Goal: Information Seeking & Learning: Learn about a topic

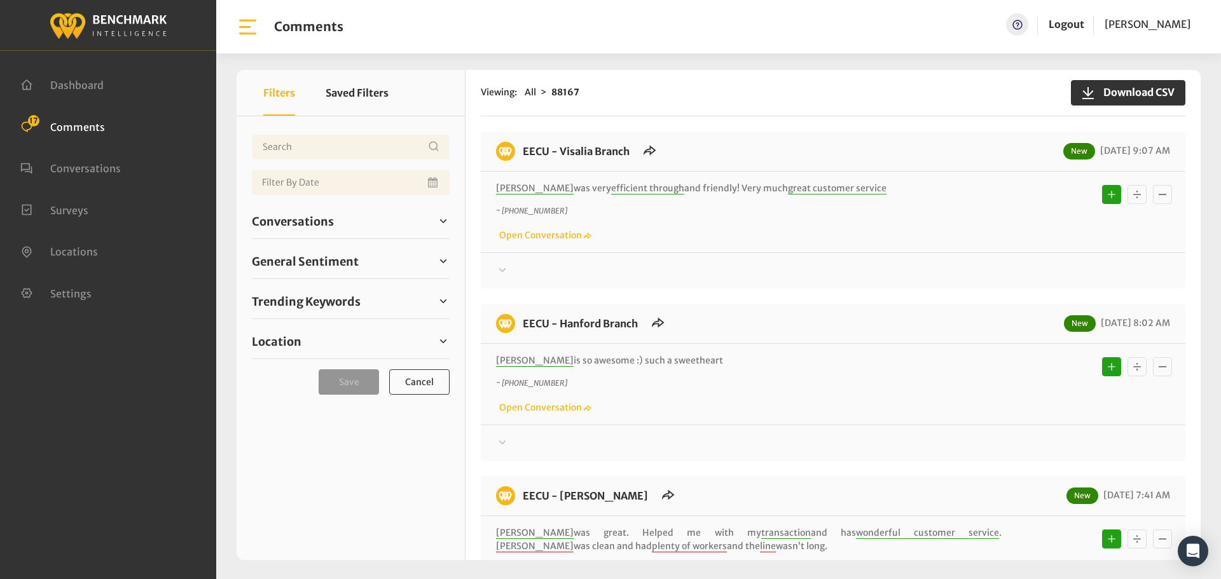
click at [324, 231] on div "Conversations Open 17 Resolved 87744 6821" at bounding box center [351, 221] width 198 height 35
click at [321, 225] on span "Conversations" at bounding box center [293, 221] width 82 height 17
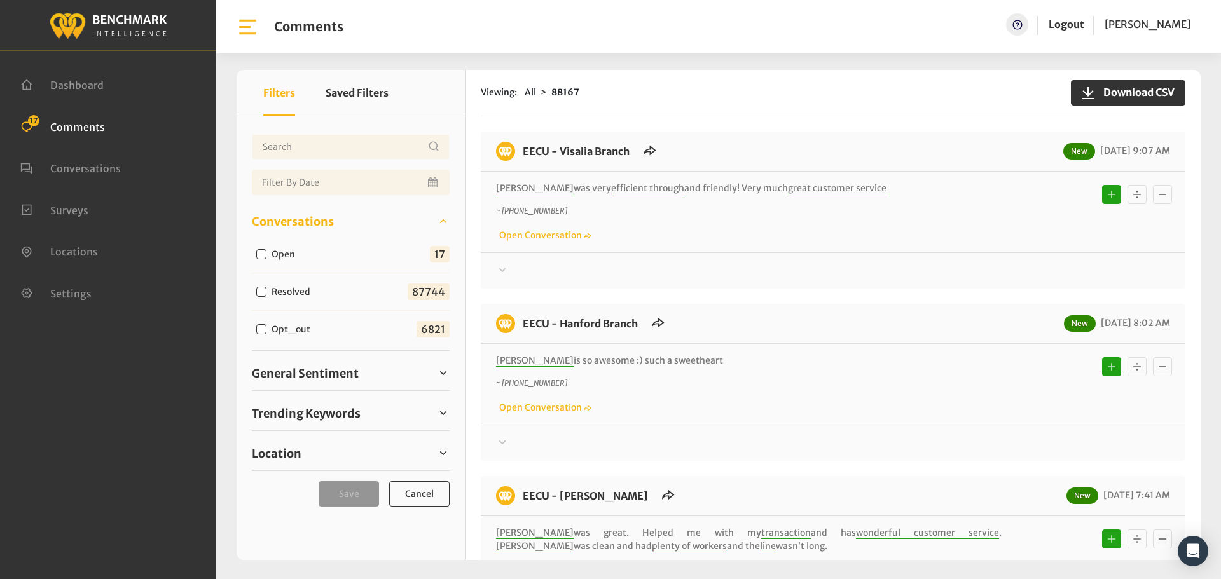
click at [263, 253] on input "Open" at bounding box center [261, 254] width 10 height 10
checkbox input "true"
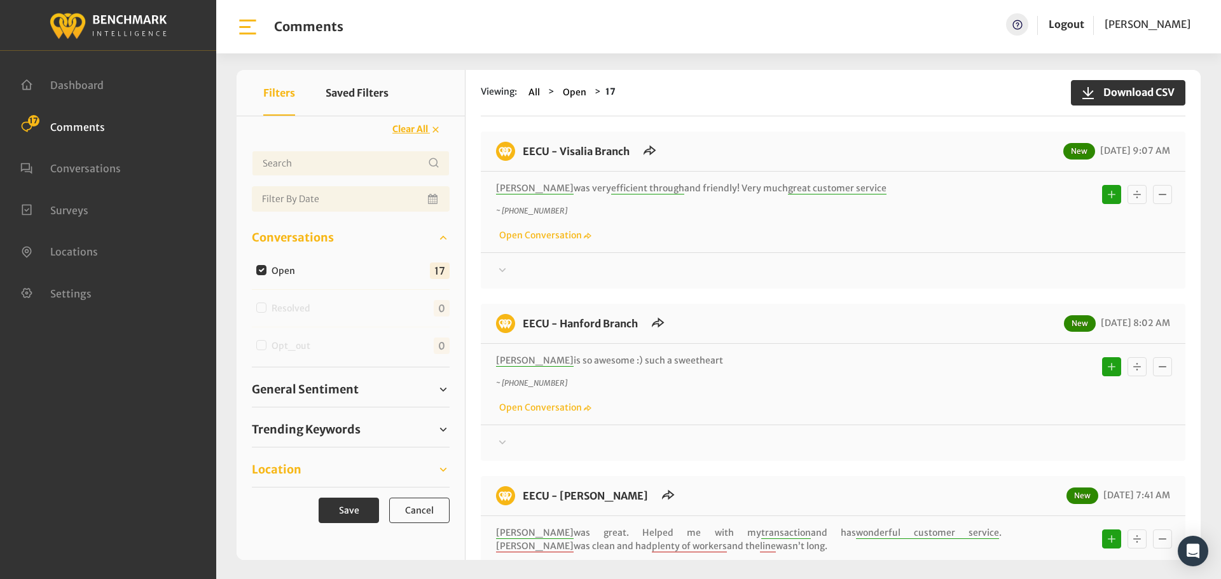
click at [279, 466] on span "Location" at bounding box center [277, 469] width 50 height 17
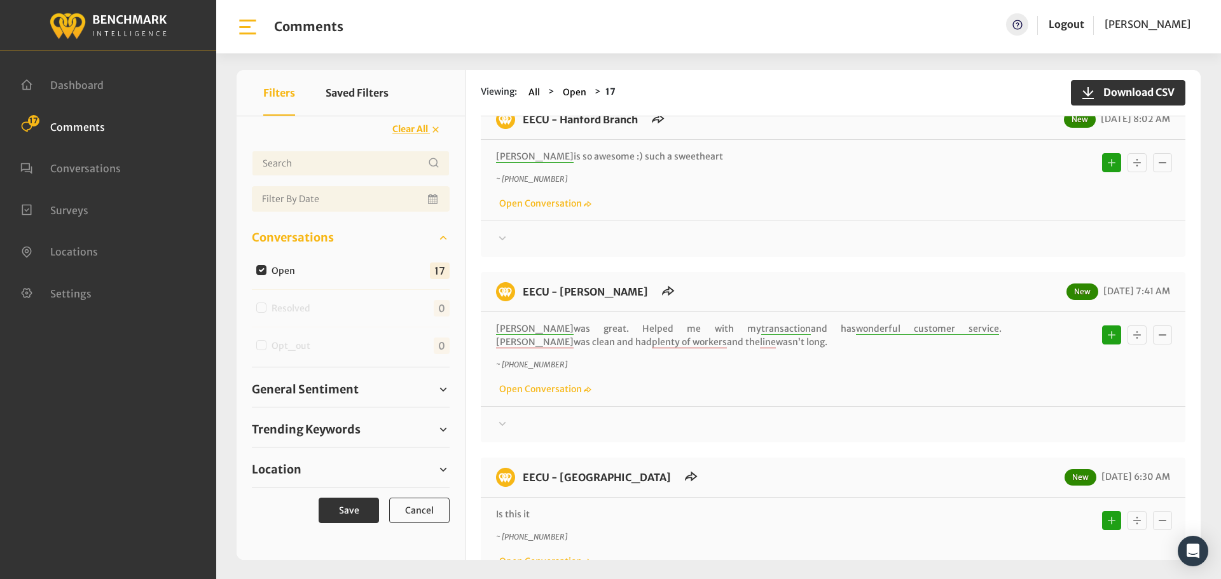
scroll to position [382, 0]
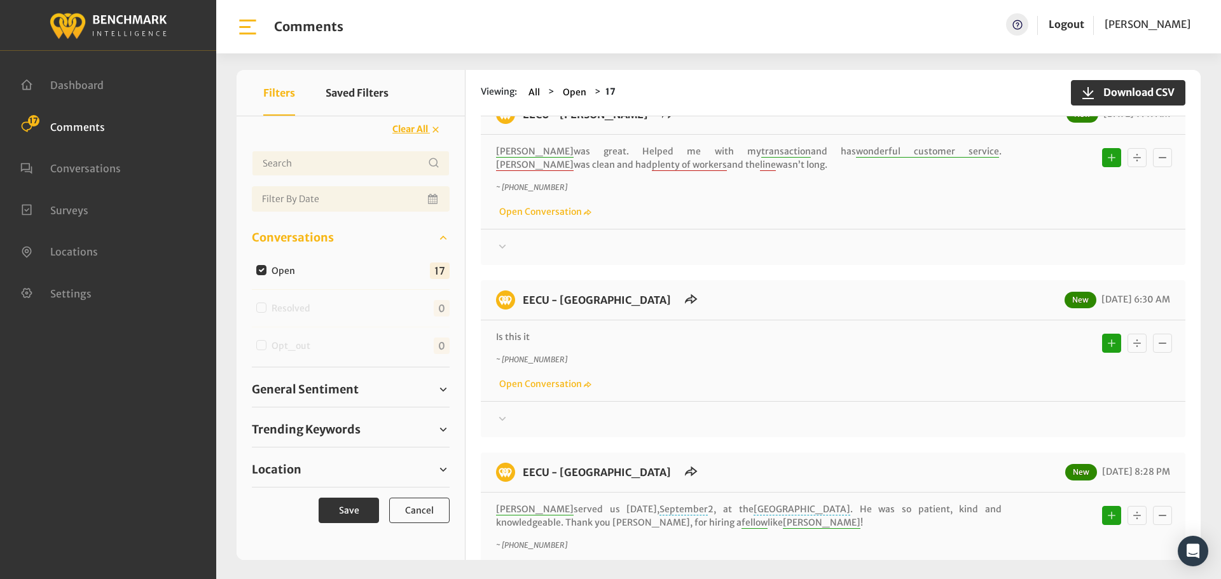
click at [504, 422] on icon at bounding box center [502, 419] width 13 height 15
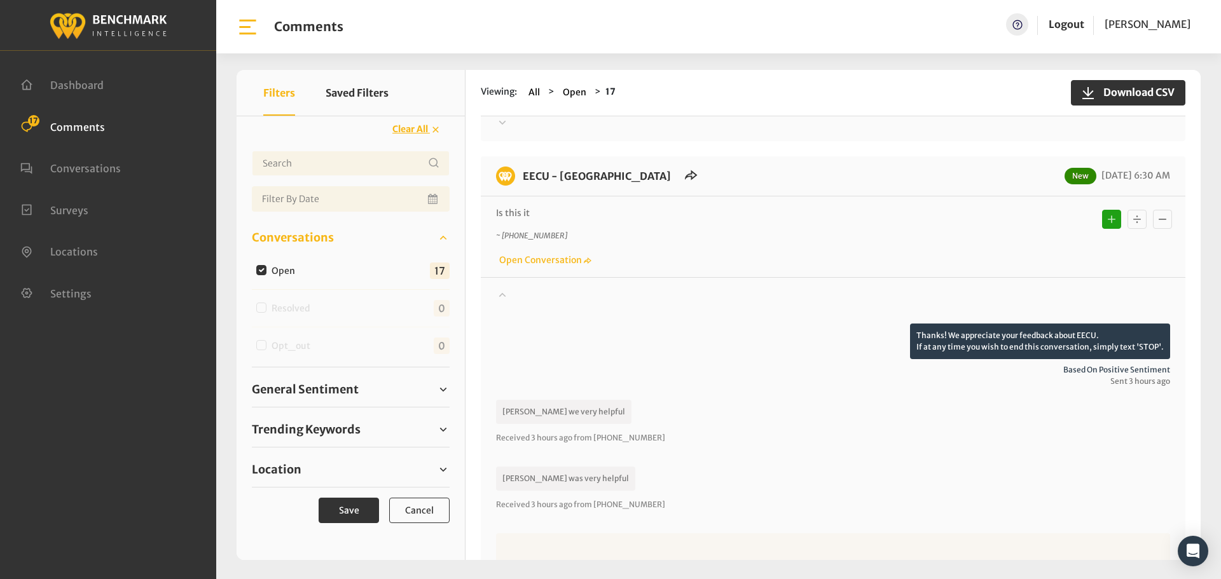
scroll to position [509, 0]
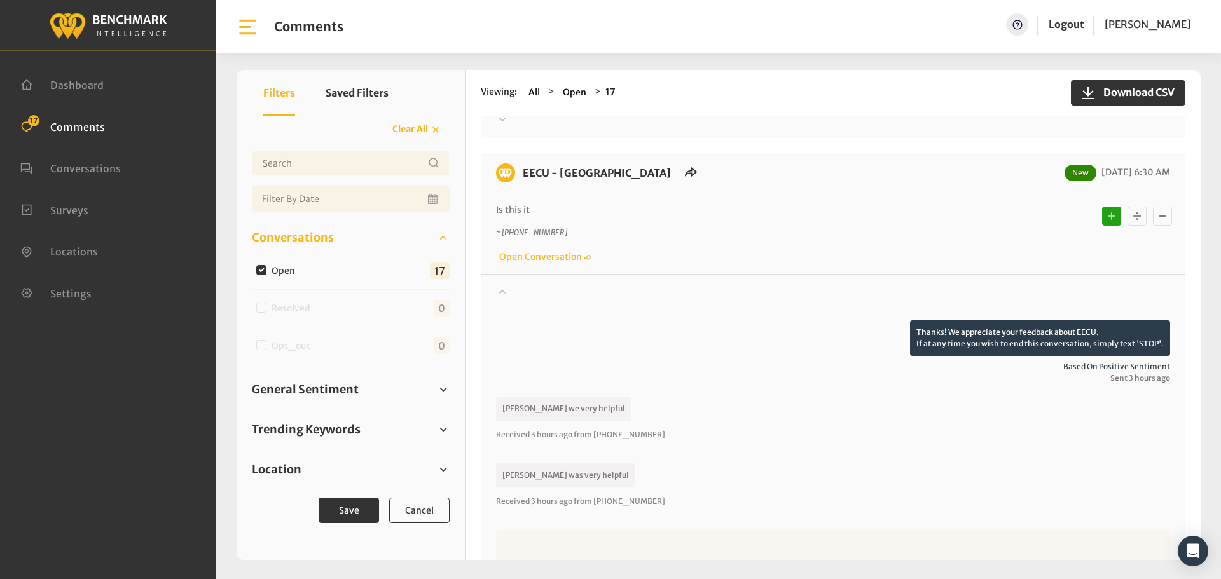
click at [513, 293] on div at bounding box center [833, 303] width 674 height 36
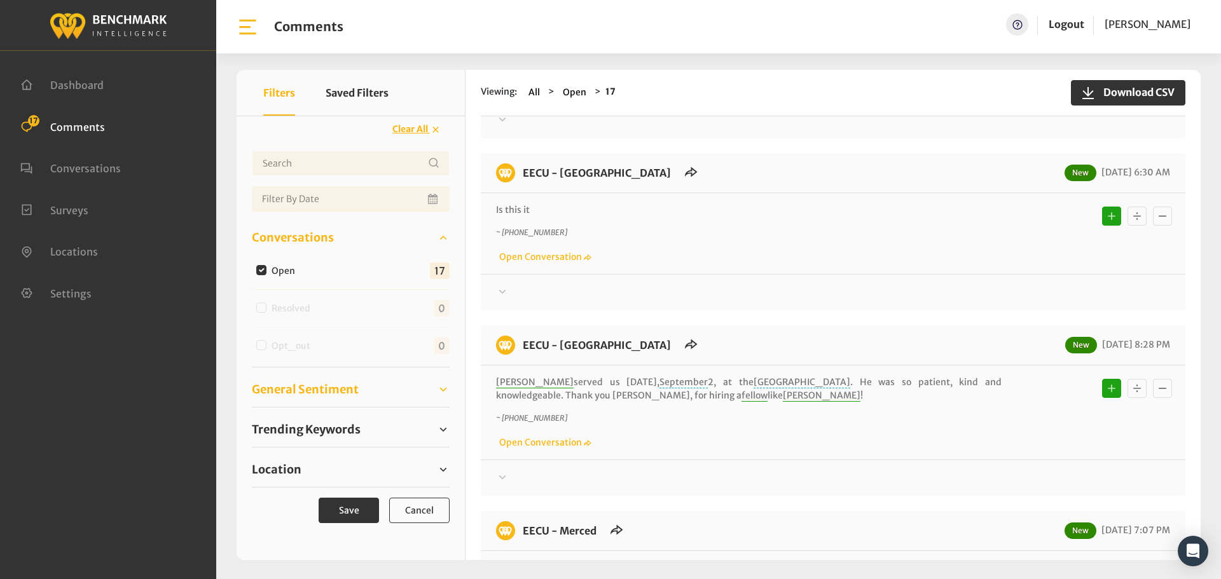
click at [309, 384] on span "General Sentiment" at bounding box center [305, 389] width 107 height 17
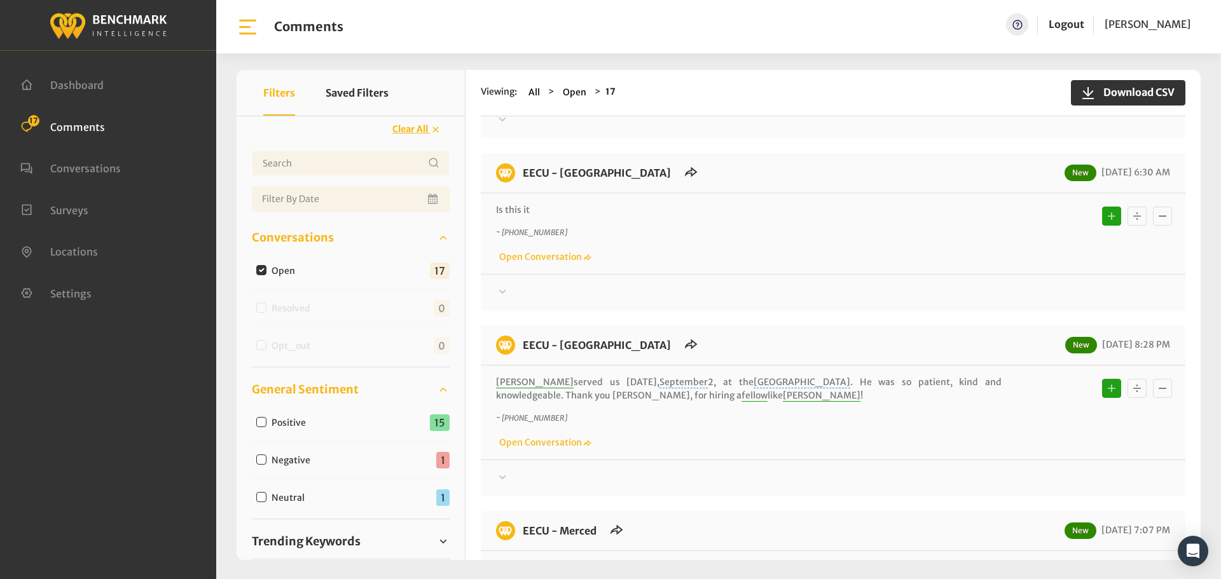
click at [260, 492] on input "Neutral" at bounding box center [261, 497] width 10 height 10
checkbox input "true"
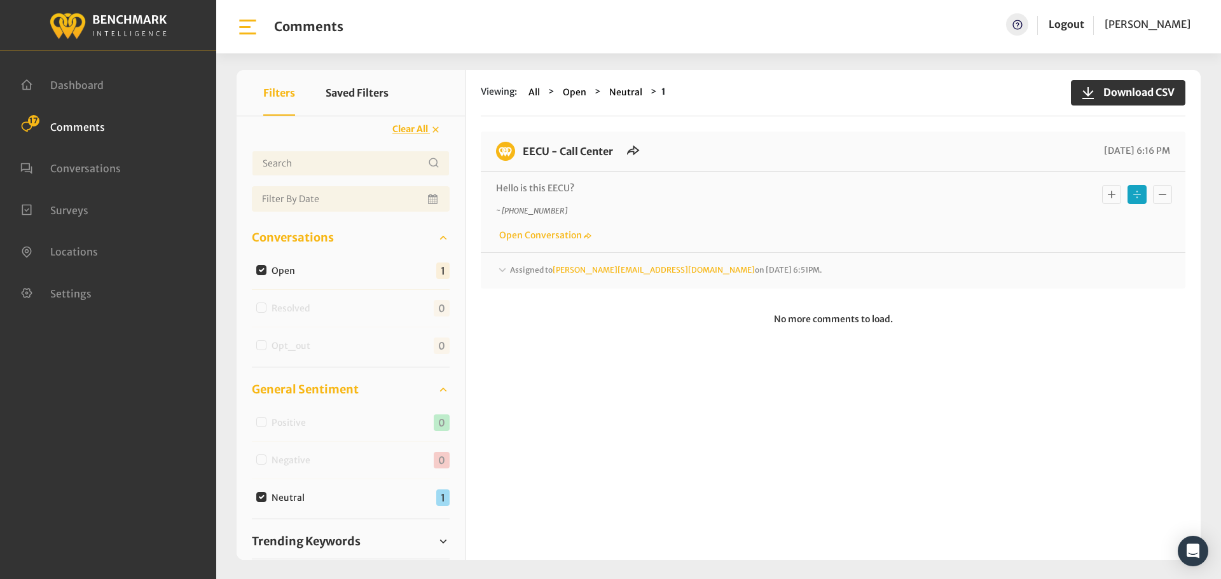
click at [256, 496] on input "Neutral" at bounding box center [261, 497] width 10 height 10
checkbox input "false"
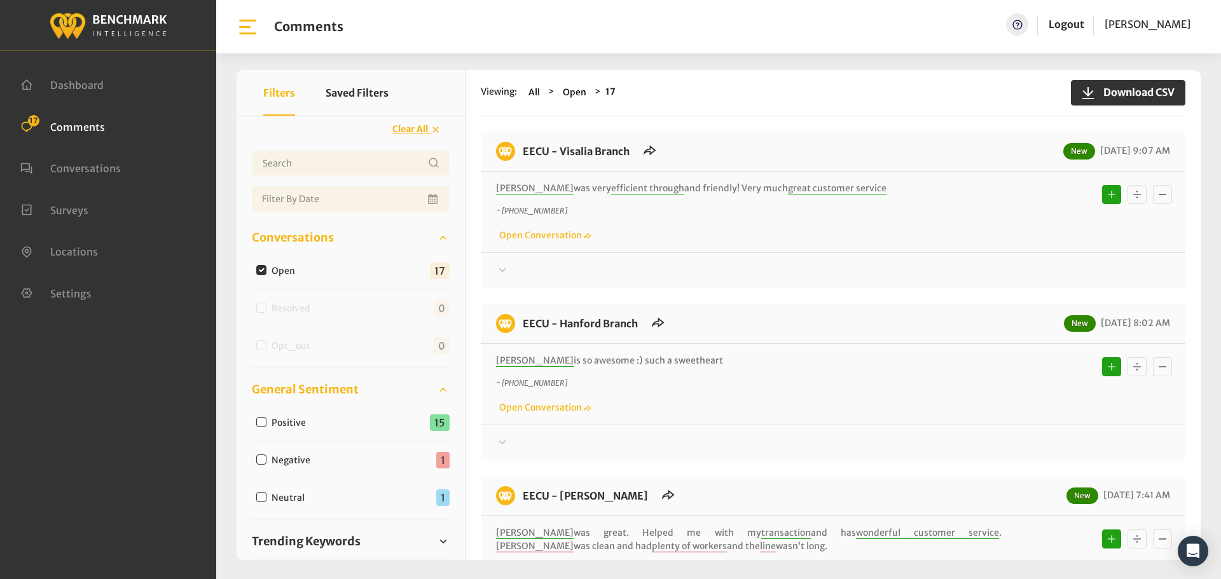
click at [259, 461] on input "Negative" at bounding box center [261, 460] width 10 height 10
checkbox input "true"
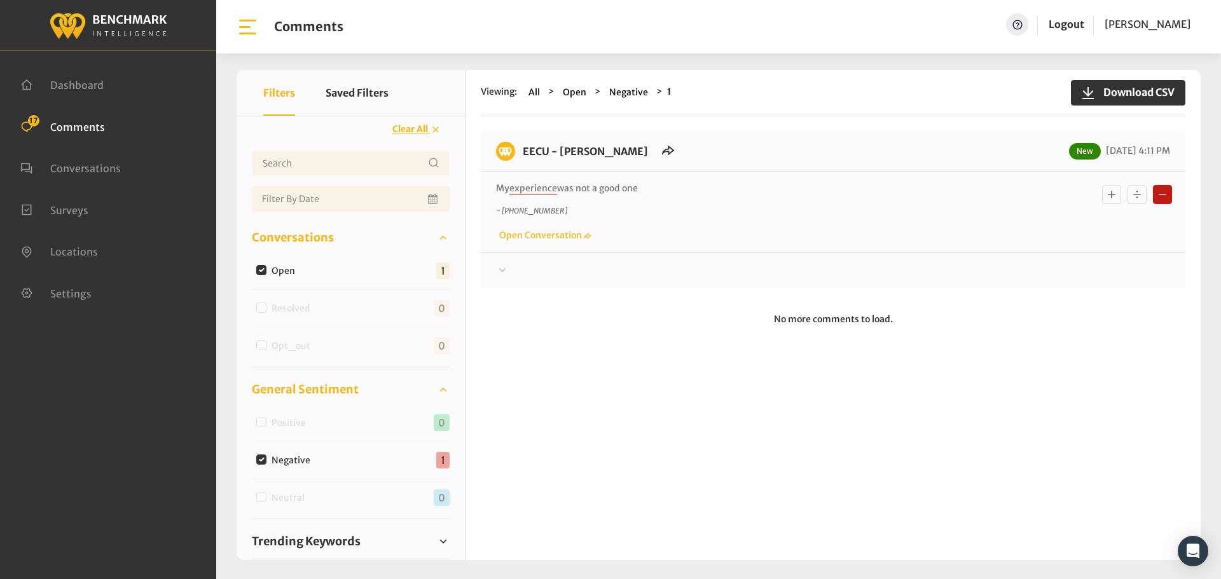
click at [257, 455] on input "Negative" at bounding box center [261, 460] width 10 height 10
checkbox input "false"
